Goal: Task Accomplishment & Management: Use online tool/utility

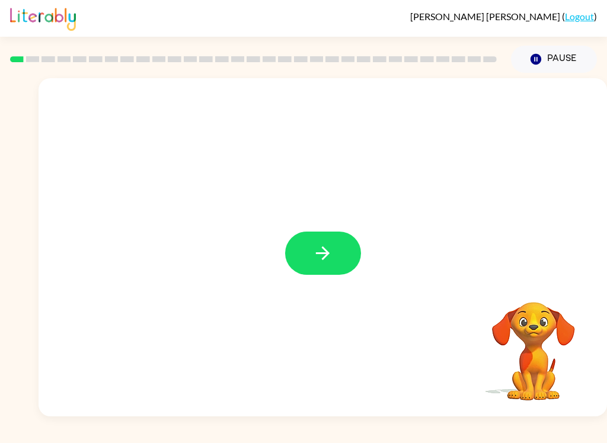
click at [341, 264] on button "button" at bounding box center [323, 253] width 76 height 43
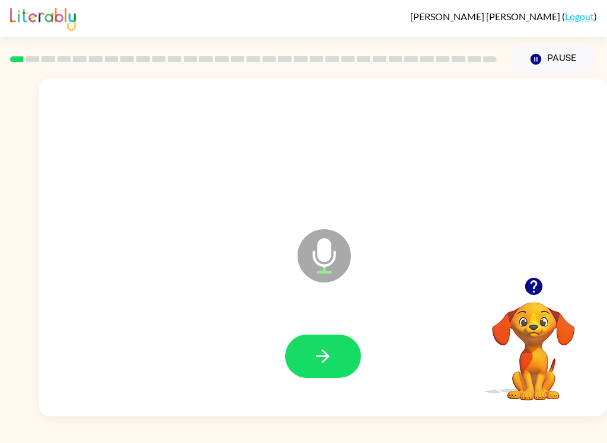
click at [328, 354] on icon "button" at bounding box center [322, 356] width 21 height 21
click at [340, 363] on button "button" at bounding box center [323, 356] width 76 height 43
click at [329, 357] on icon "button" at bounding box center [323, 357] width 14 height 14
click at [328, 351] on icon "button" at bounding box center [322, 356] width 21 height 21
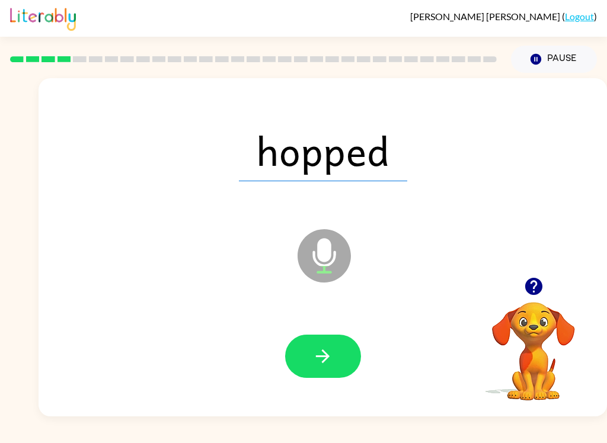
click at [330, 349] on icon "button" at bounding box center [322, 356] width 21 height 21
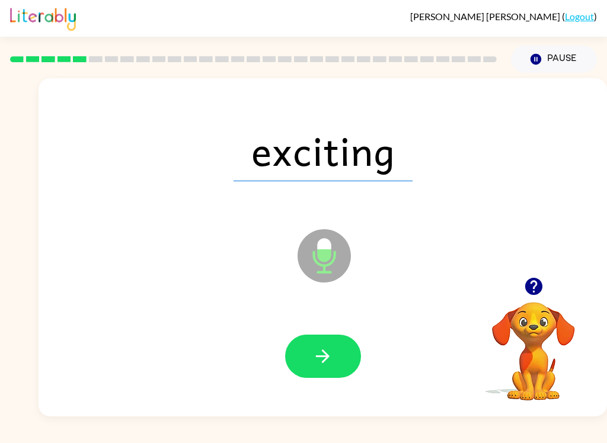
click at [327, 346] on icon "button" at bounding box center [322, 356] width 21 height 21
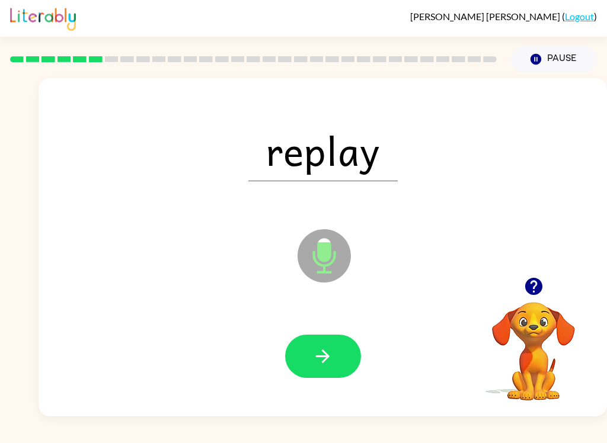
click at [338, 355] on button "button" at bounding box center [323, 356] width 76 height 43
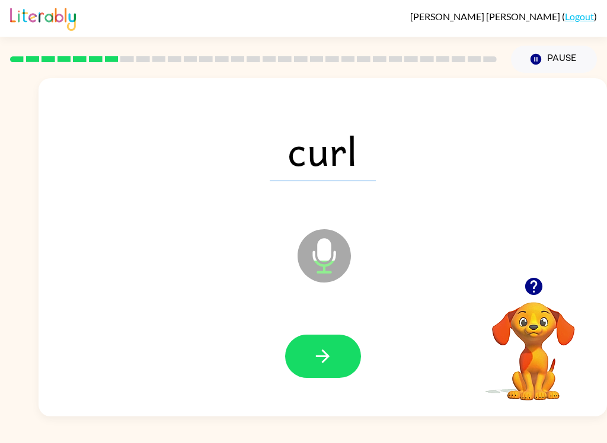
click at [337, 353] on button "button" at bounding box center [323, 356] width 76 height 43
click at [333, 363] on icon "button" at bounding box center [322, 356] width 21 height 21
click at [337, 357] on button "button" at bounding box center [323, 356] width 76 height 43
click at [337, 361] on button "button" at bounding box center [323, 356] width 76 height 43
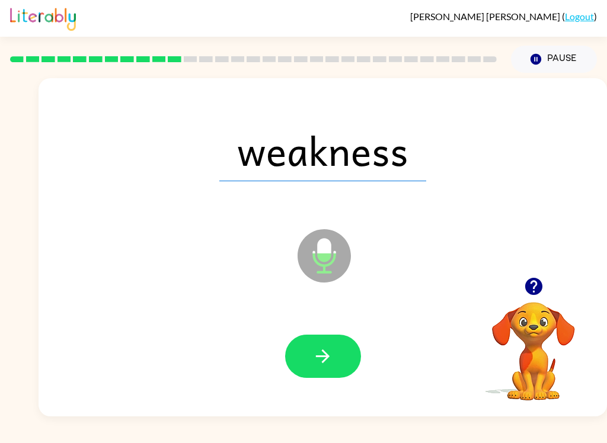
click at [331, 356] on icon "button" at bounding box center [322, 356] width 21 height 21
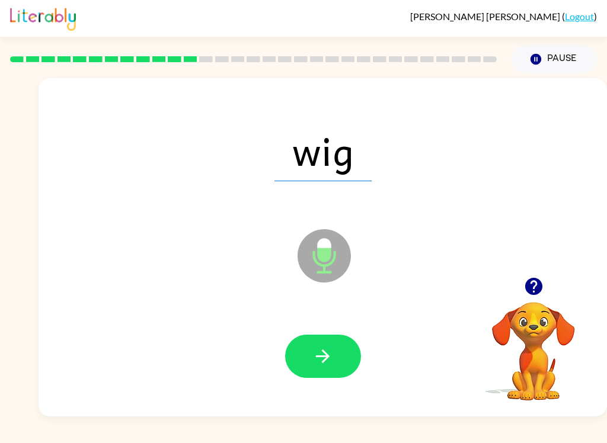
click at [337, 353] on button "button" at bounding box center [323, 356] width 76 height 43
click at [331, 347] on icon "button" at bounding box center [322, 356] width 21 height 21
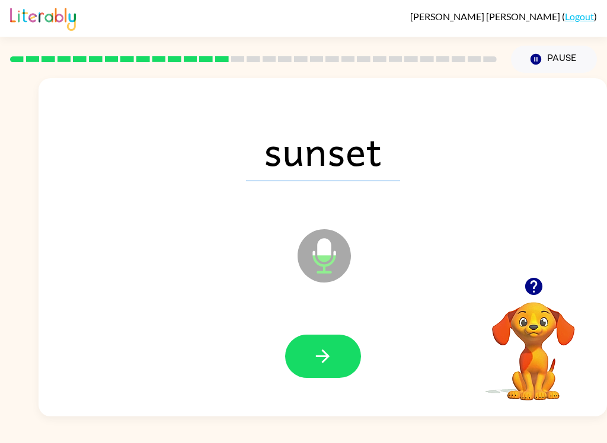
click at [338, 347] on button "button" at bounding box center [323, 356] width 76 height 43
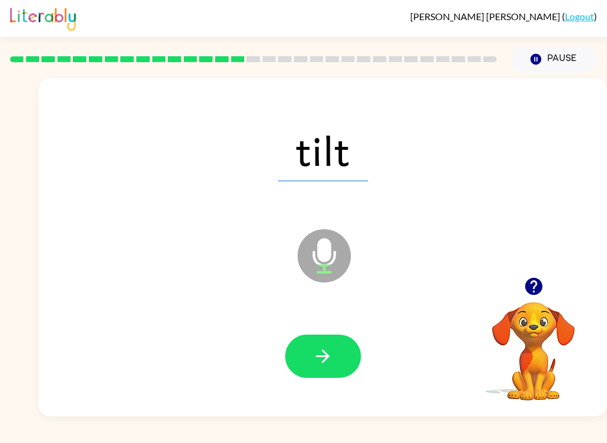
click at [341, 352] on button "button" at bounding box center [323, 356] width 76 height 43
click at [331, 353] on icon "button" at bounding box center [322, 356] width 21 height 21
click at [334, 366] on button "button" at bounding box center [323, 356] width 76 height 43
click at [331, 355] on icon "button" at bounding box center [322, 356] width 21 height 21
click at [330, 351] on icon "button" at bounding box center [322, 356] width 21 height 21
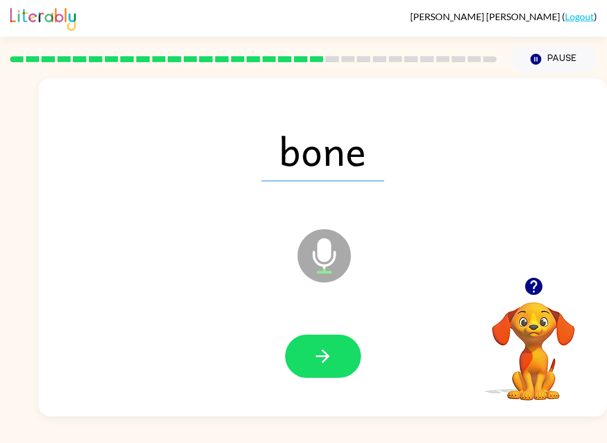
click at [335, 344] on button "button" at bounding box center [323, 356] width 76 height 43
click at [334, 350] on button "button" at bounding box center [323, 356] width 76 height 43
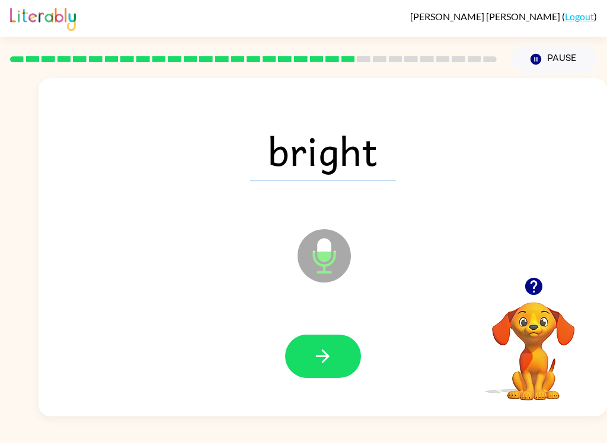
click at [330, 349] on icon "button" at bounding box center [322, 356] width 21 height 21
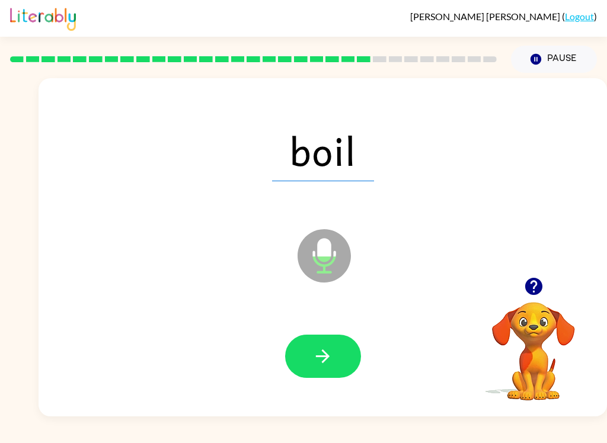
click at [328, 365] on icon "button" at bounding box center [322, 356] width 21 height 21
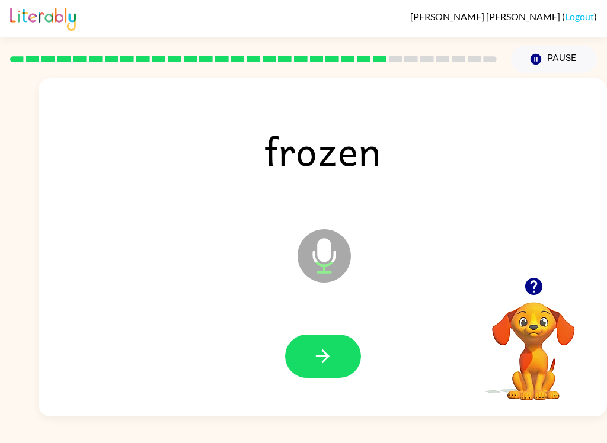
click at [331, 354] on icon "button" at bounding box center [322, 356] width 21 height 21
click at [338, 361] on button "button" at bounding box center [323, 356] width 76 height 43
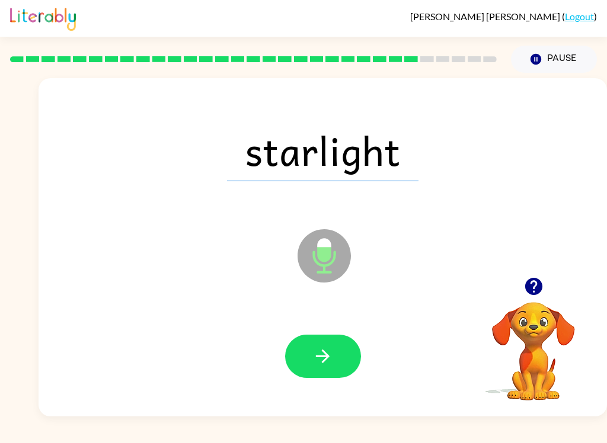
click at [330, 362] on icon "button" at bounding box center [322, 356] width 21 height 21
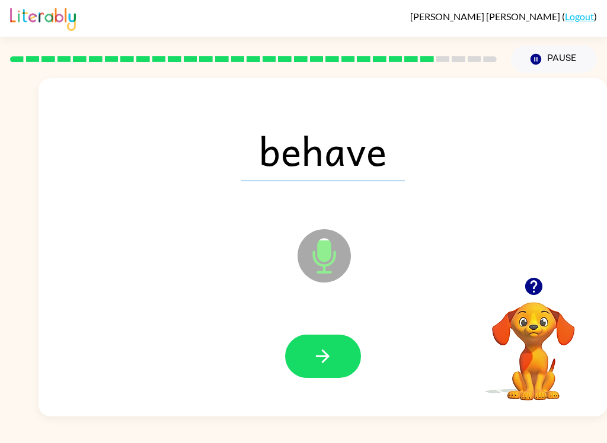
click at [331, 359] on icon "button" at bounding box center [322, 356] width 21 height 21
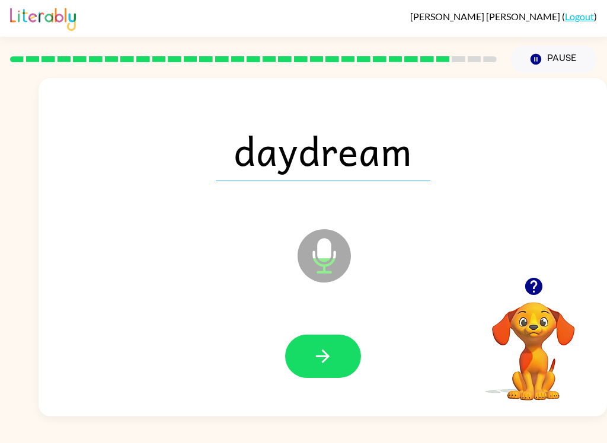
click at [348, 356] on button "button" at bounding box center [323, 356] width 76 height 43
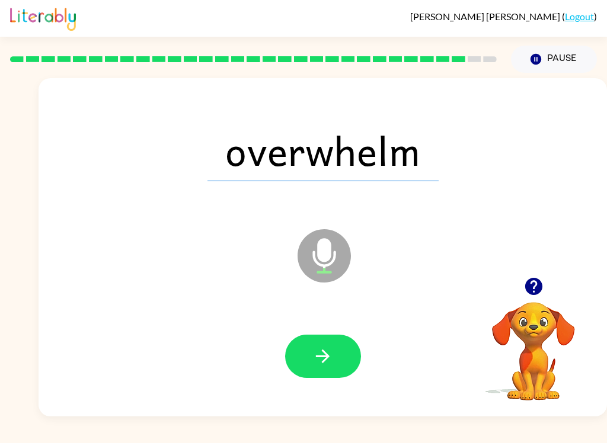
click at [330, 353] on icon "button" at bounding box center [322, 356] width 21 height 21
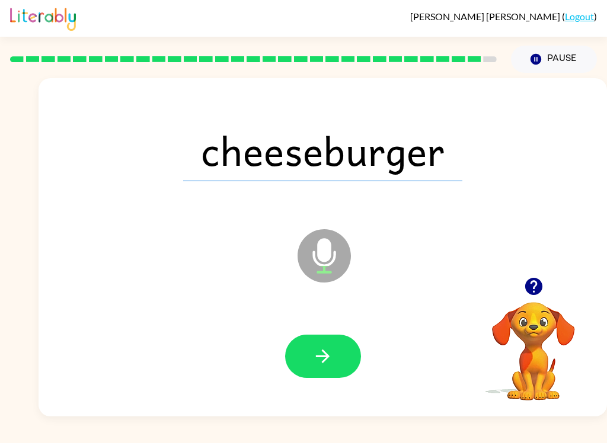
click at [340, 353] on button "button" at bounding box center [323, 356] width 76 height 43
